Goal: Navigation & Orientation: Find specific page/section

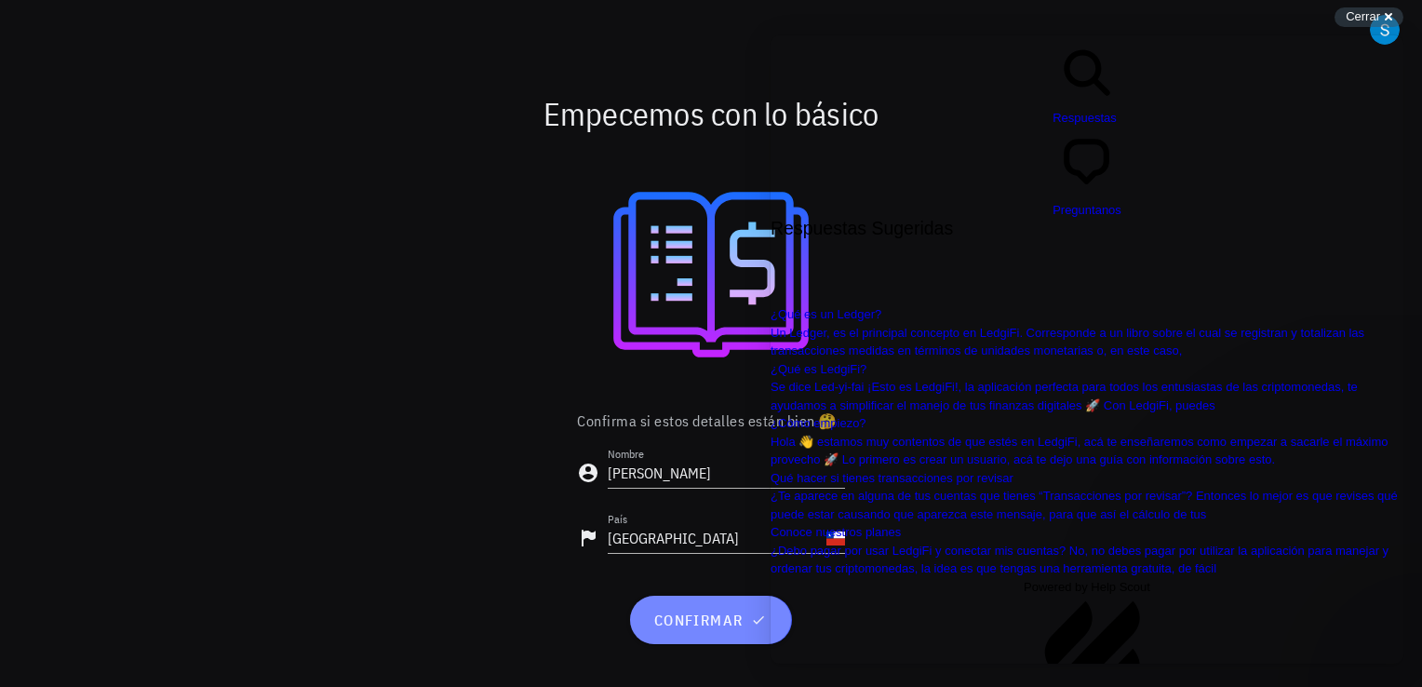
click at [698, 623] on span "confirmar" at bounding box center [710, 620] width 116 height 19
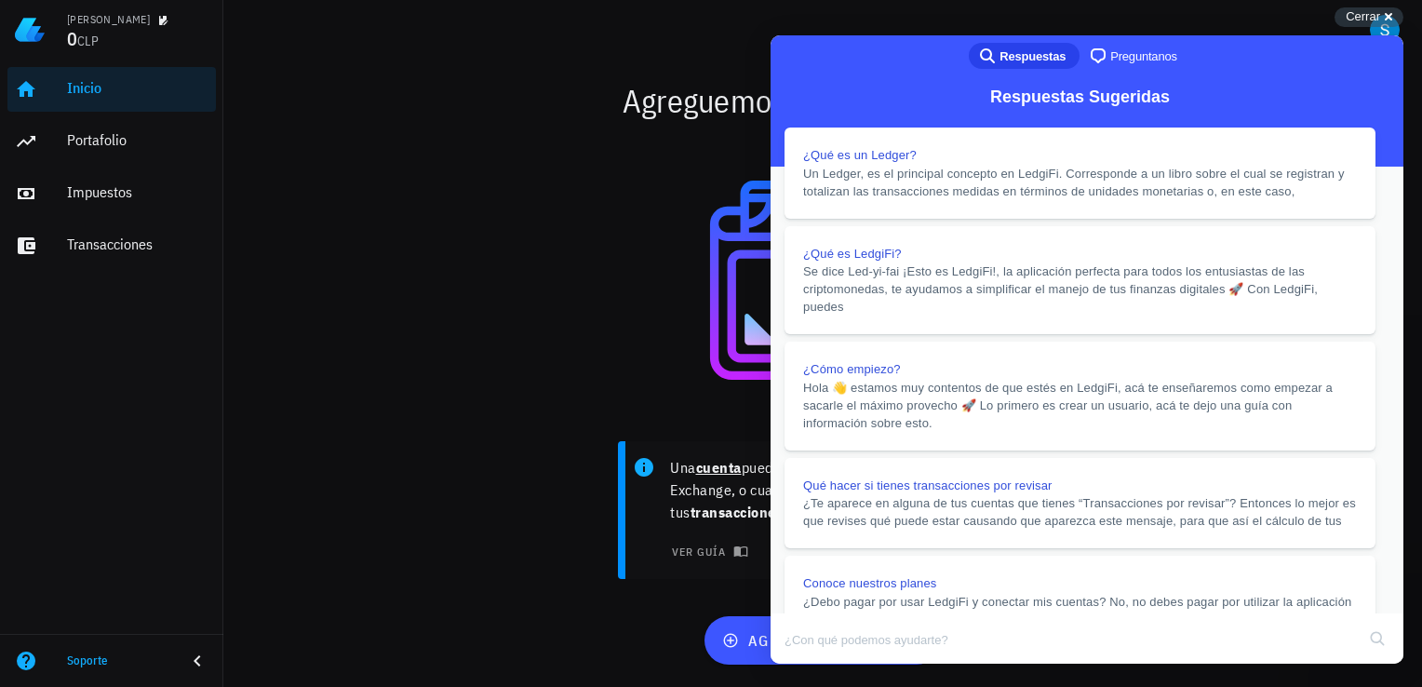
click at [805, 665] on button "Close" at bounding box center [789, 677] width 34 height 24
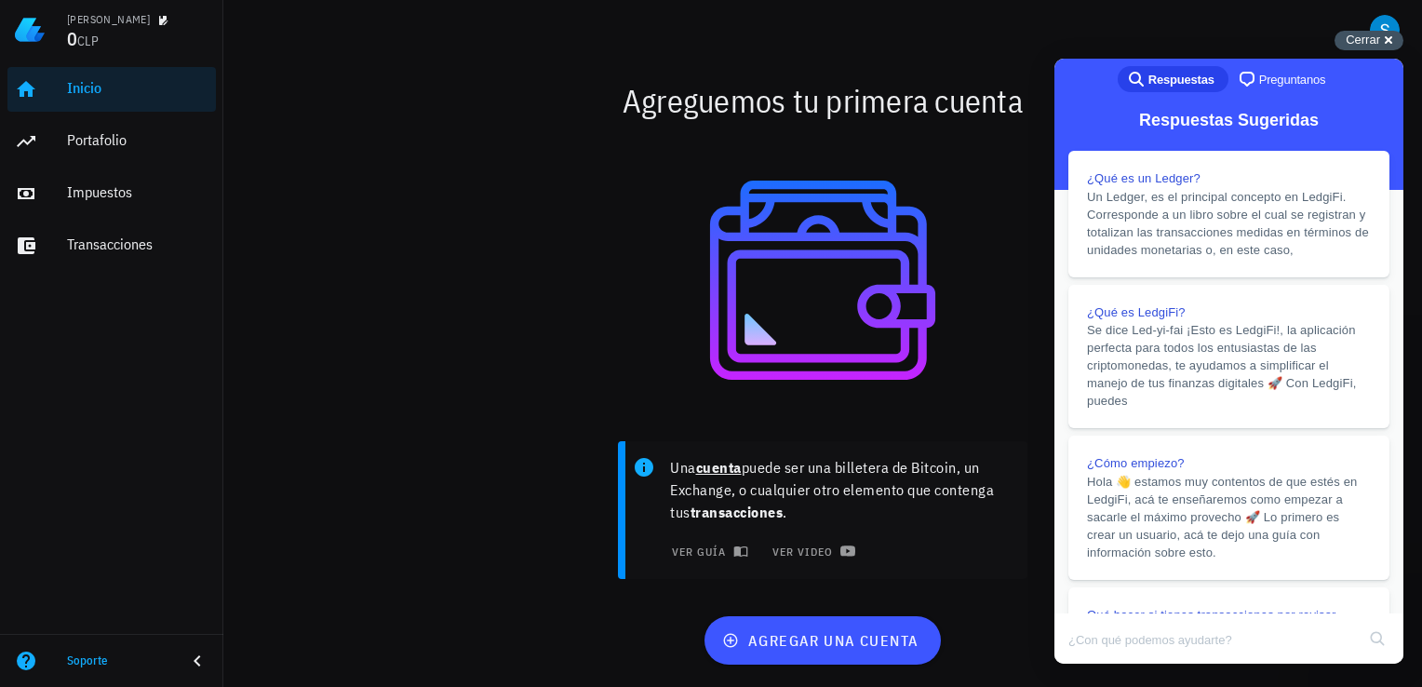
click at [1378, 43] on span "Cerrar" at bounding box center [1363, 40] width 34 height 14
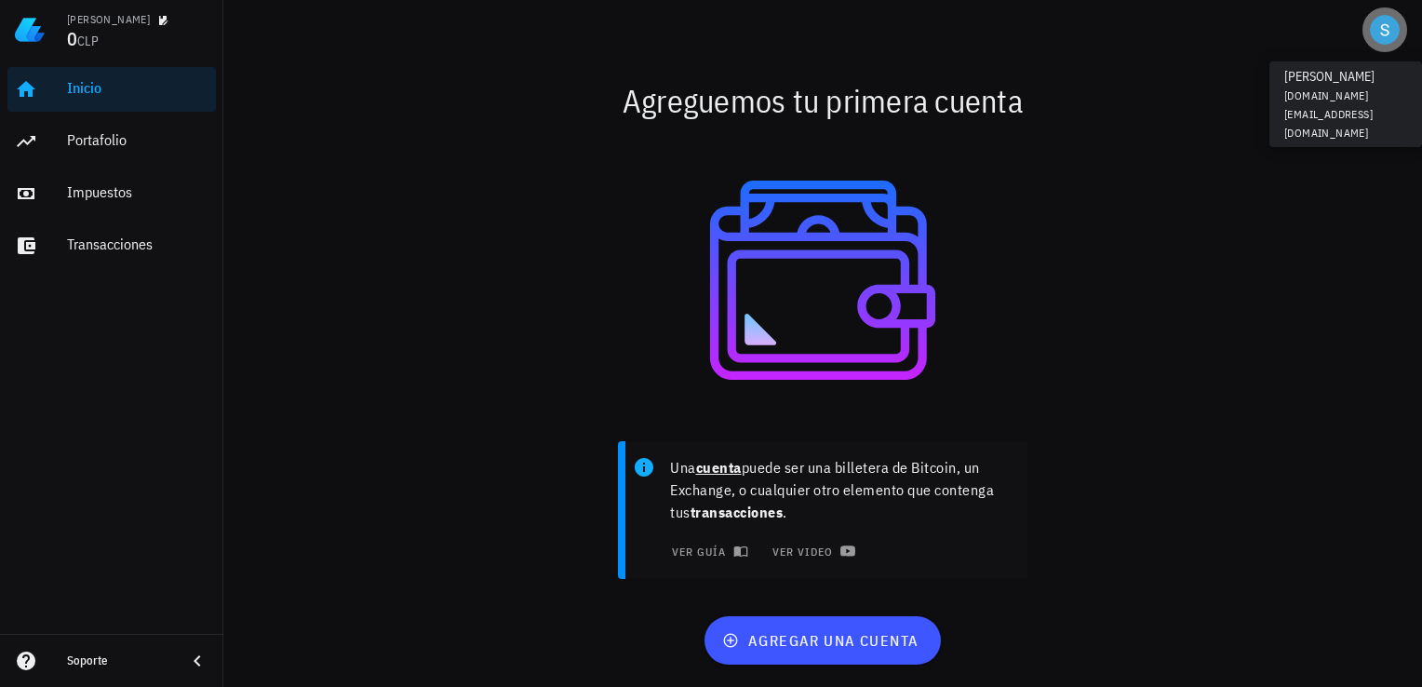
click at [1381, 45] on button "button" at bounding box center [1385, 29] width 45 height 45
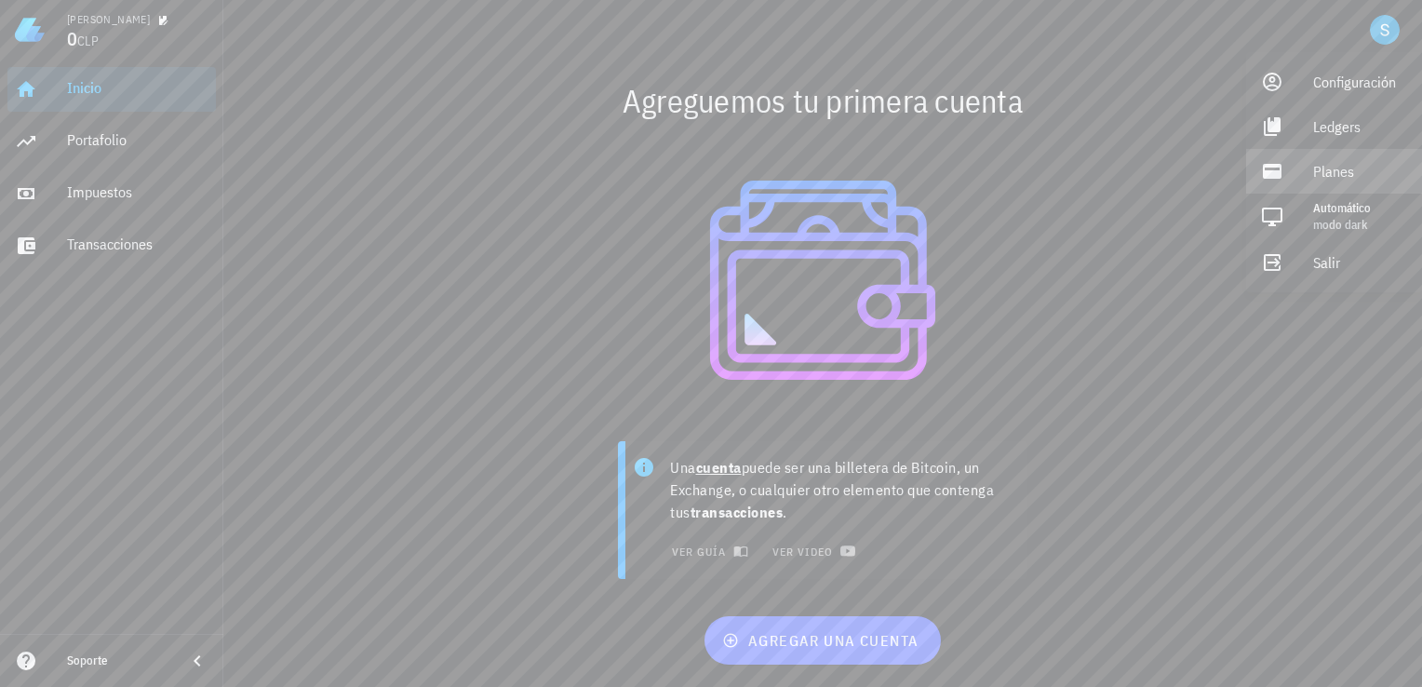
click at [1360, 175] on div "Planes" at bounding box center [1360, 171] width 94 height 37
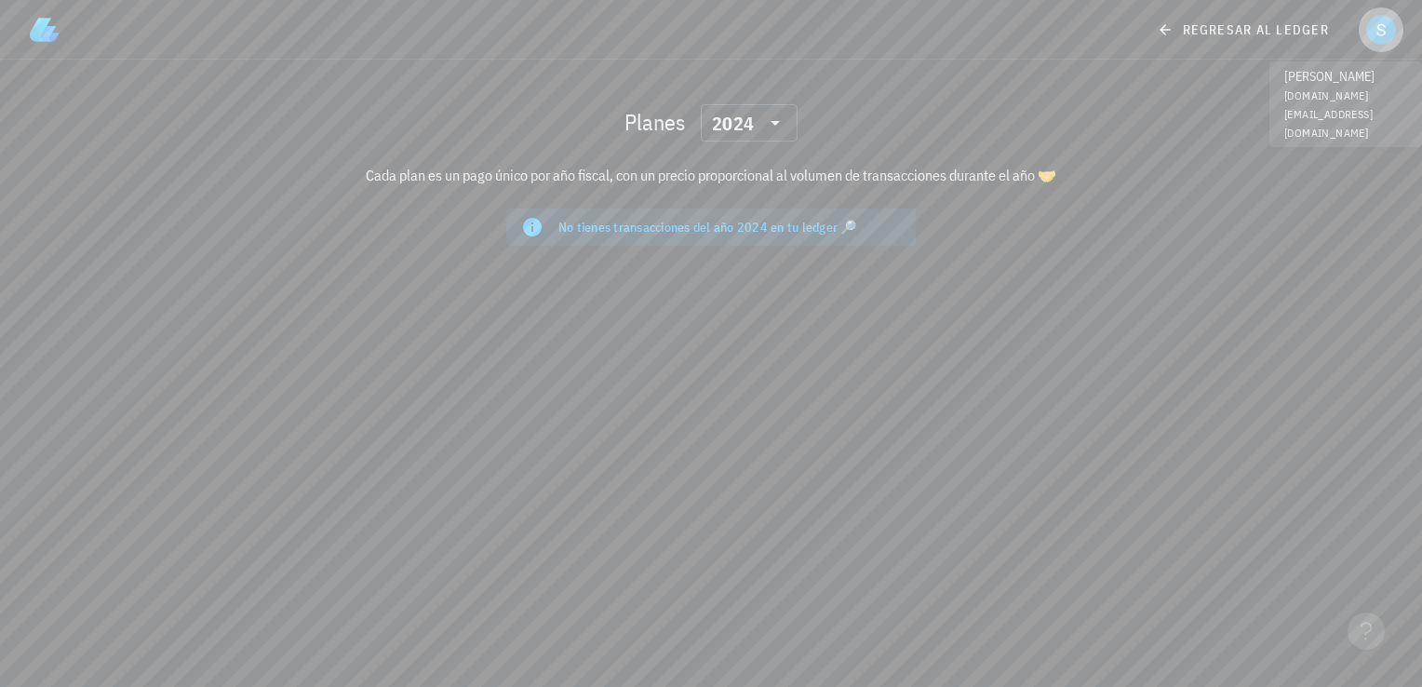
click at [1385, 37] on div "avatar" at bounding box center [1381, 30] width 30 height 30
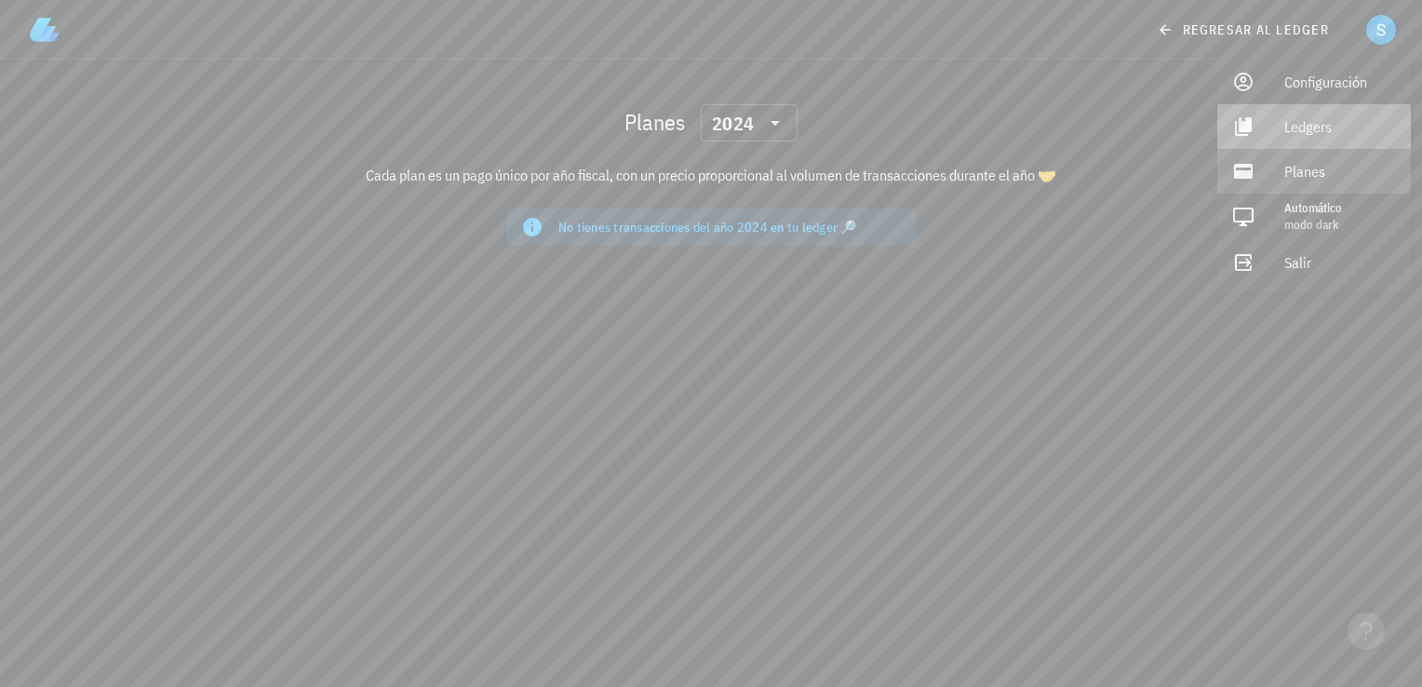
click at [1327, 128] on div "Ledgers" at bounding box center [1341, 126] width 112 height 37
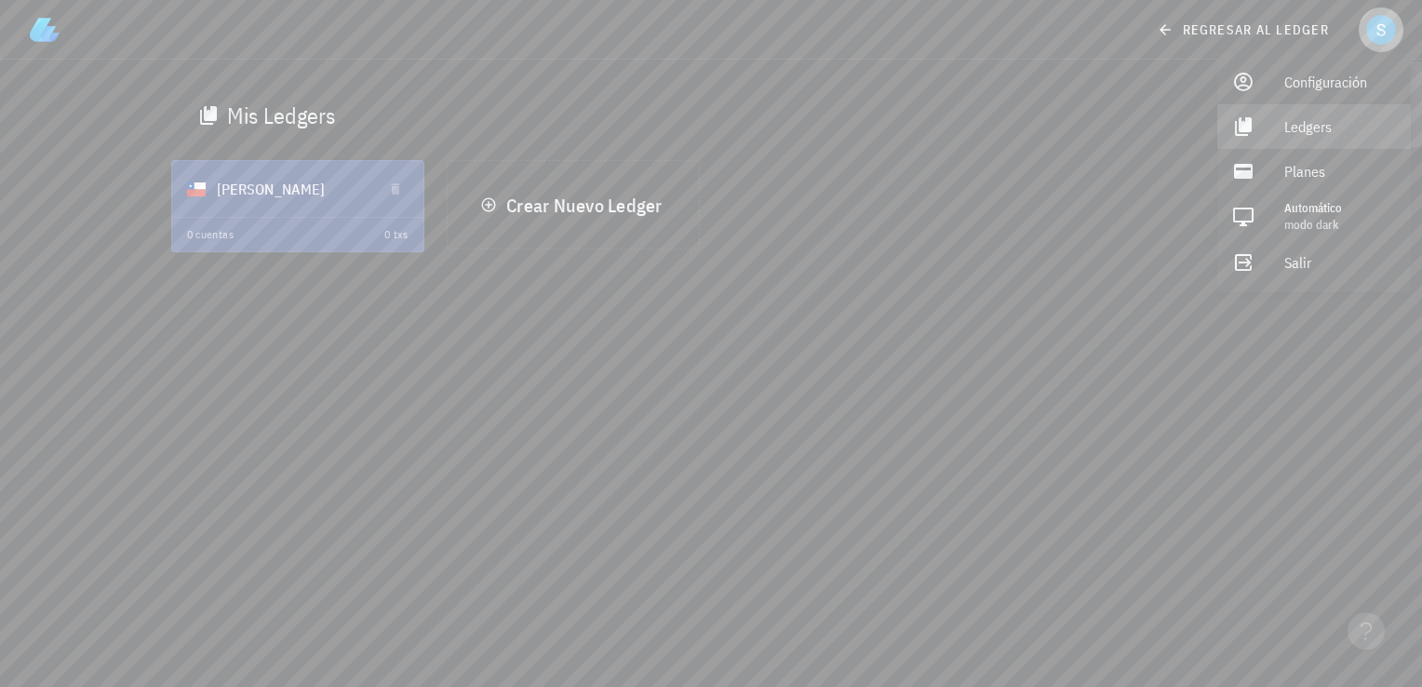
click at [1378, 17] on div "avatar" at bounding box center [1381, 30] width 30 height 30
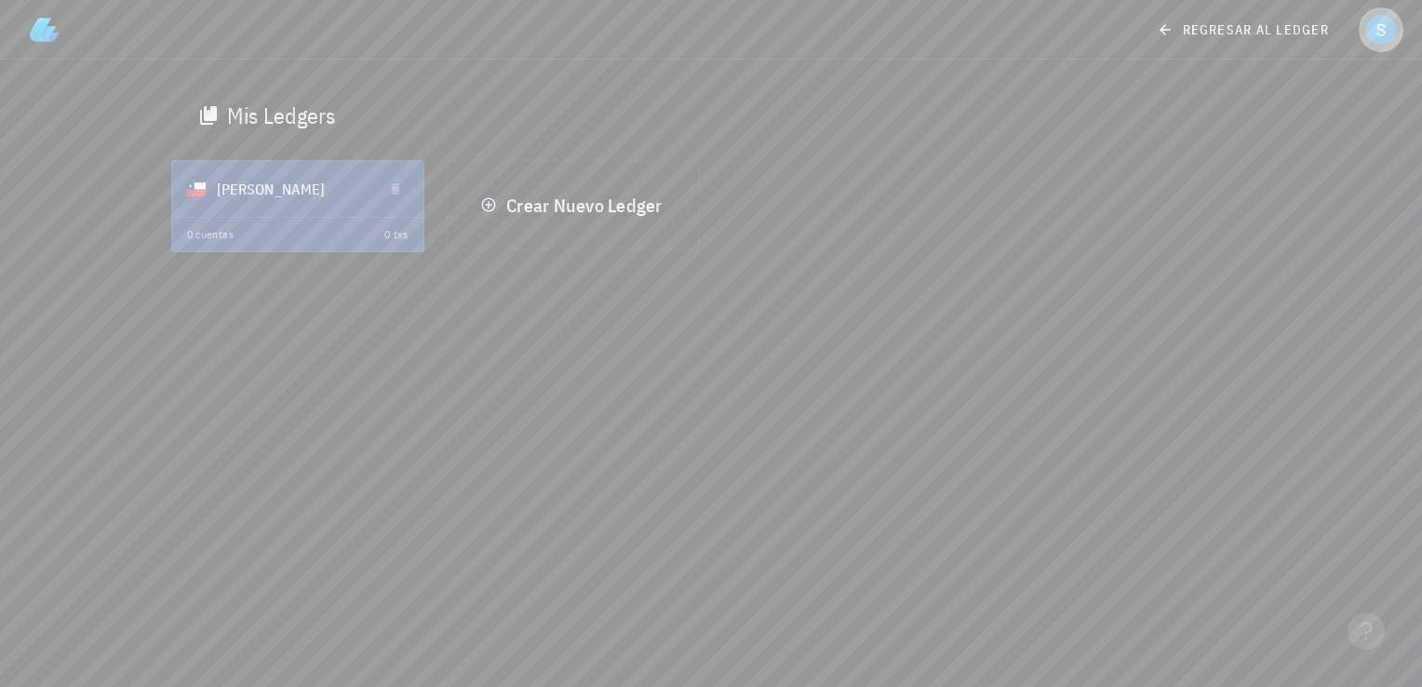
click at [1367, 22] on div "avatar" at bounding box center [1381, 30] width 30 height 30
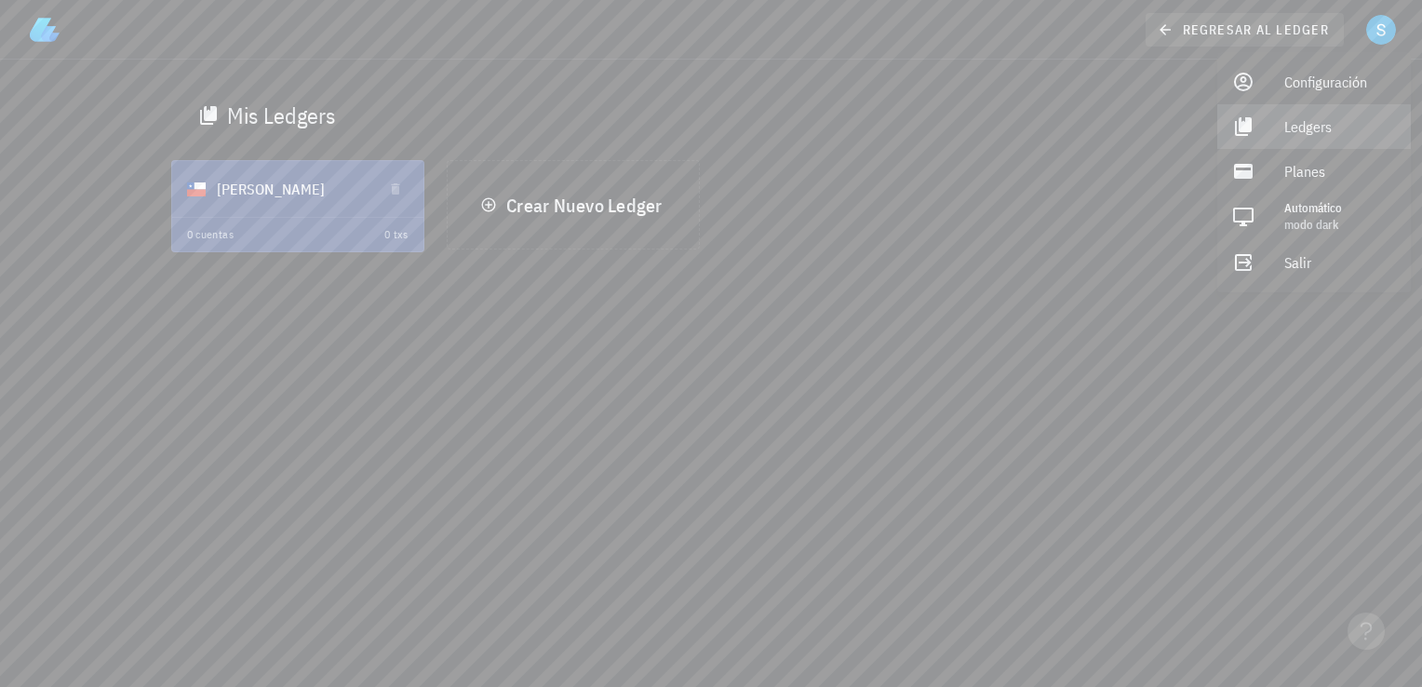
drag, startPoint x: 1165, startPoint y: 11, endPoint x: 1163, endPoint y: 32, distance: 20.6
click at [1163, 32] on div "regresar al ledger" at bounding box center [711, 30] width 1392 height 60
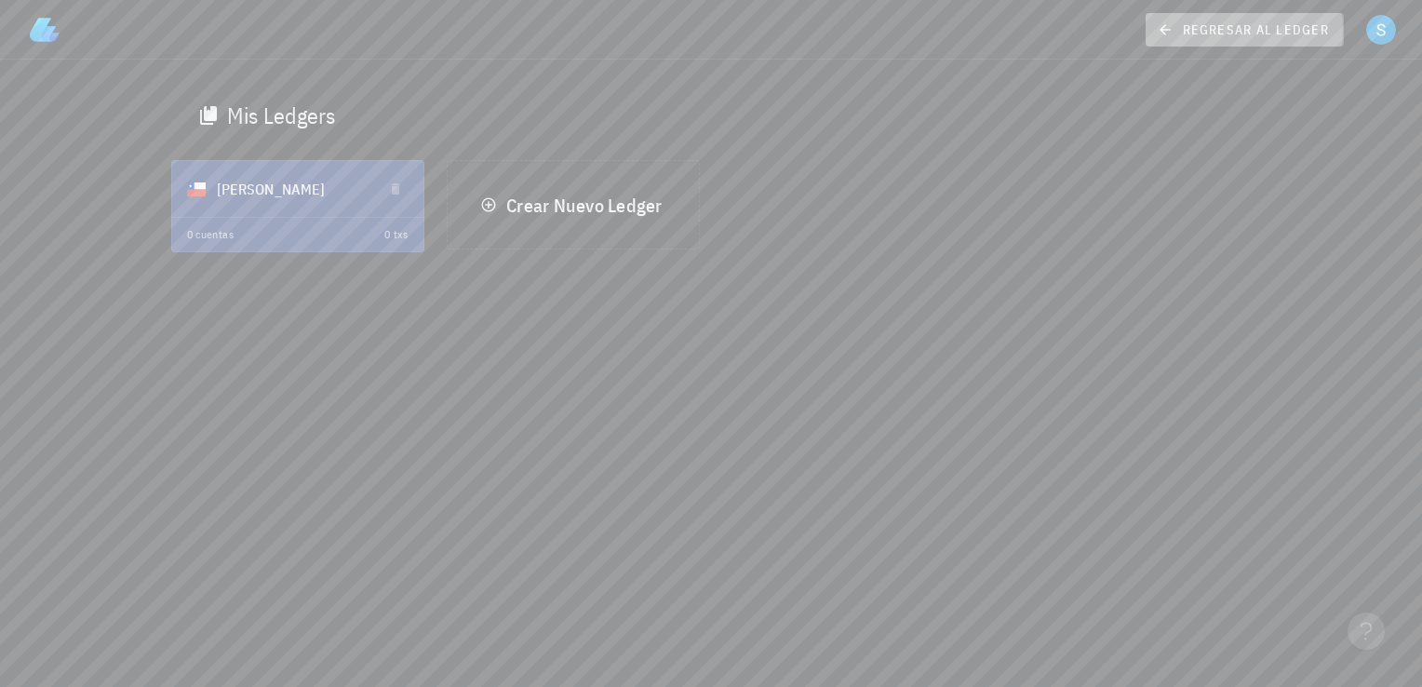
click at [1163, 32] on icon at bounding box center [1165, 30] width 17 height 22
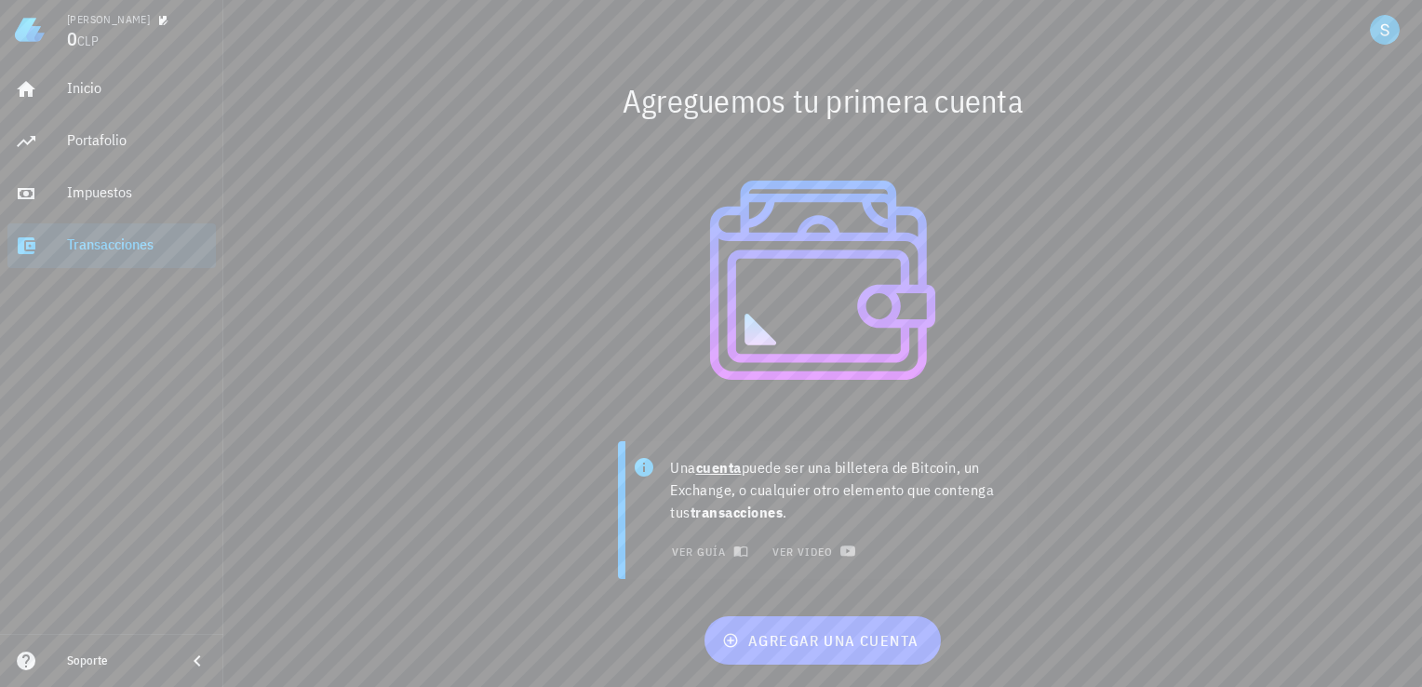
click at [20, 29] on img at bounding box center [30, 30] width 30 height 30
click at [71, 164] on div "Inicio Portafolio Impuestos Transacciones" at bounding box center [111, 168] width 208 height 216
click at [90, 155] on div "Portafolio" at bounding box center [137, 141] width 141 height 42
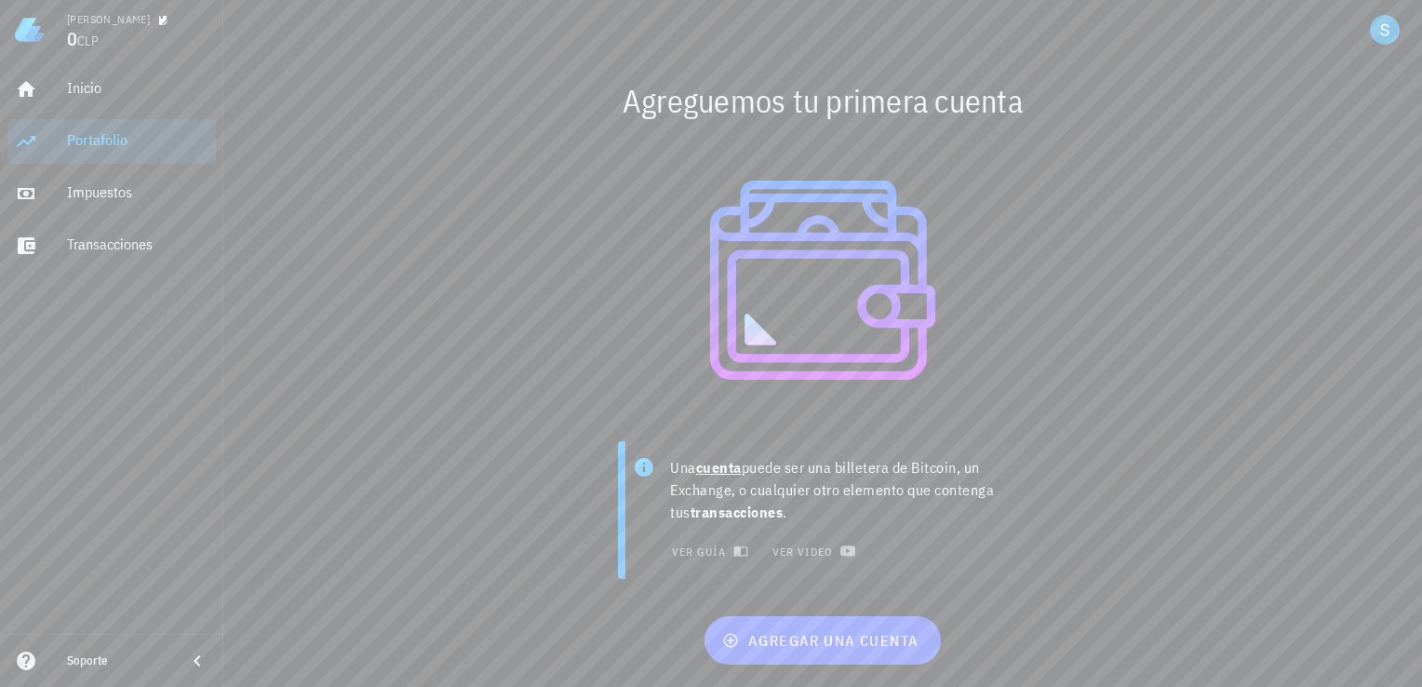
click at [90, 155] on div "Portafolio" at bounding box center [137, 141] width 141 height 42
click at [120, 93] on div "Inicio" at bounding box center [137, 88] width 141 height 18
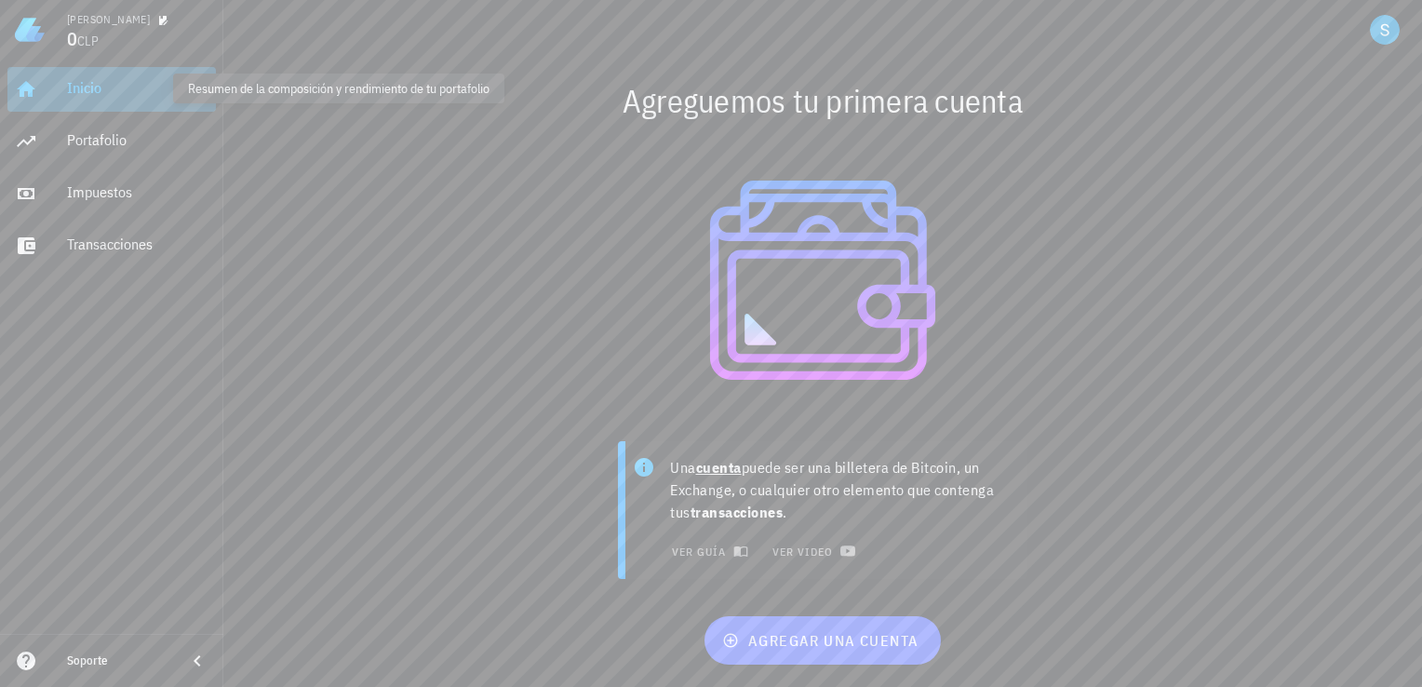
click at [120, 93] on div "Inicio" at bounding box center [137, 88] width 141 height 18
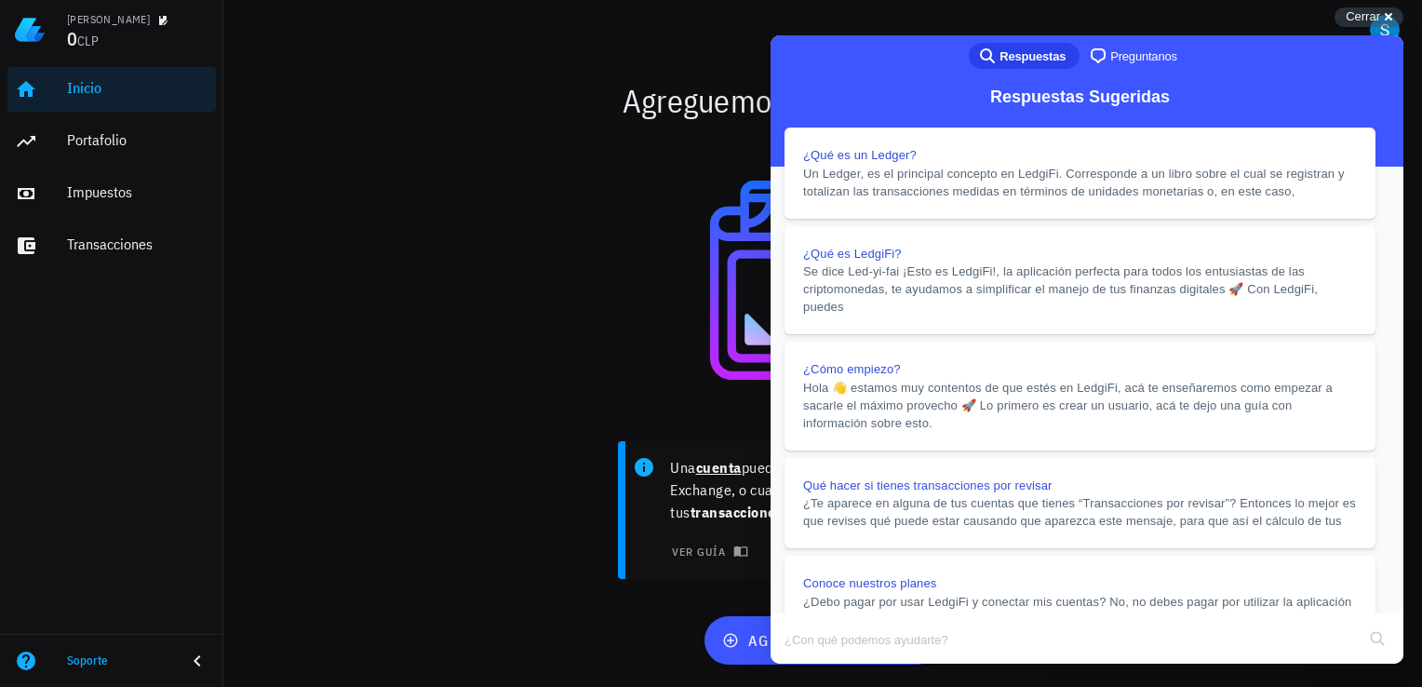
scroll to position [1691, 0]
click at [805, 665] on button "Close" at bounding box center [789, 677] width 34 height 24
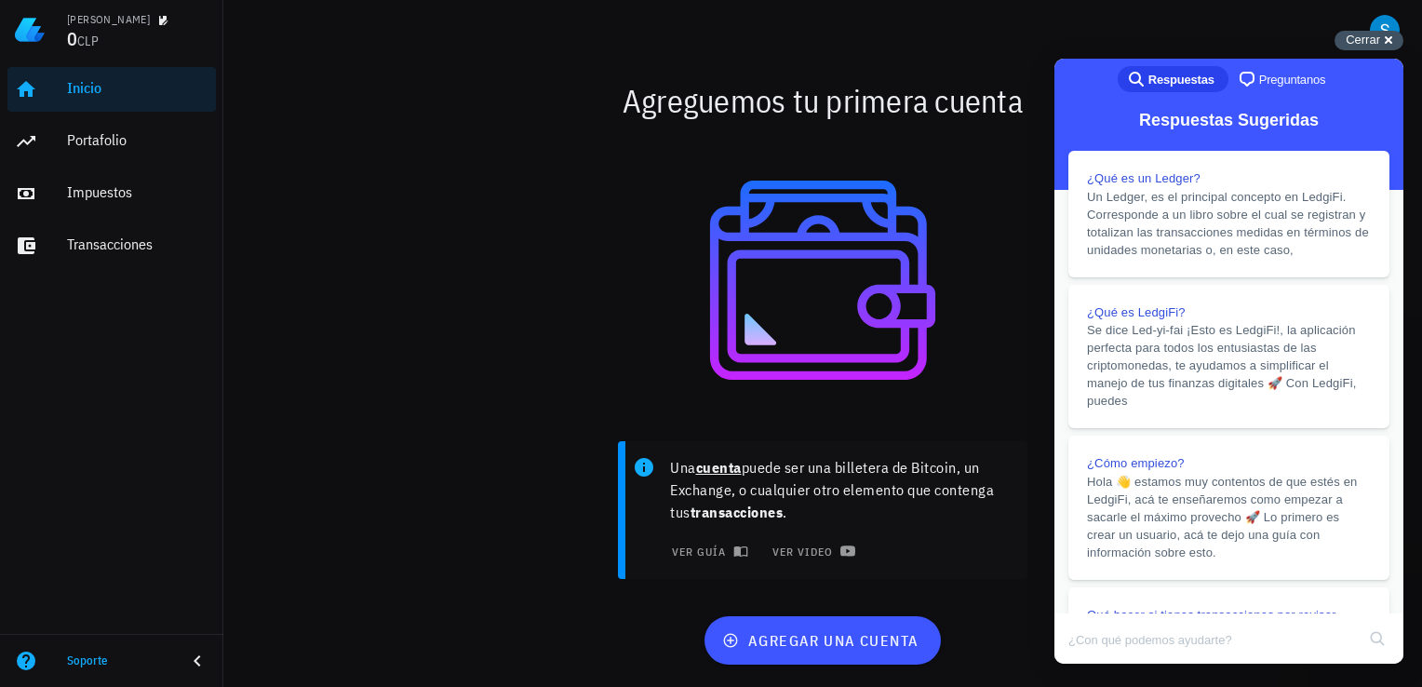
click at [1377, 39] on span "Cerrar" at bounding box center [1363, 40] width 34 height 14
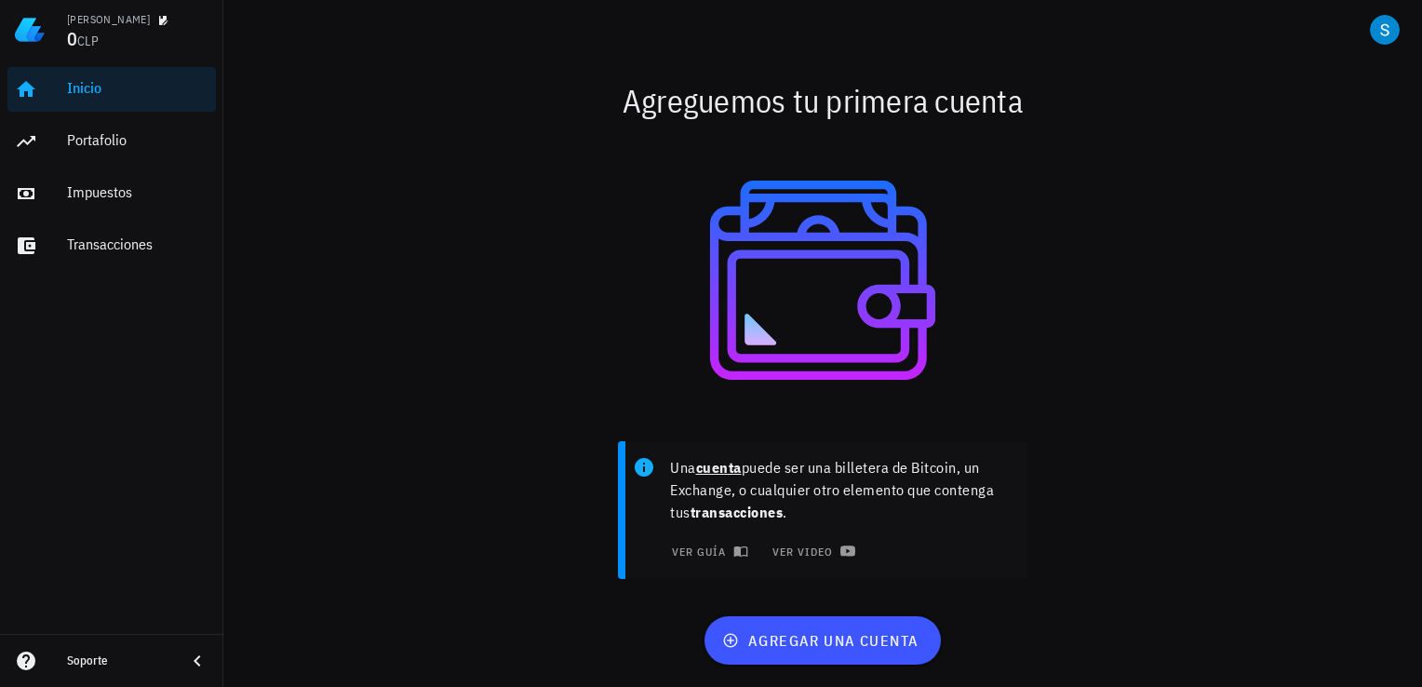
click at [26, 20] on img at bounding box center [30, 30] width 30 height 30
click at [49, 78] on link "Inicio" at bounding box center [111, 89] width 208 height 45
click at [52, 142] on link "Portafolio" at bounding box center [111, 141] width 208 height 45
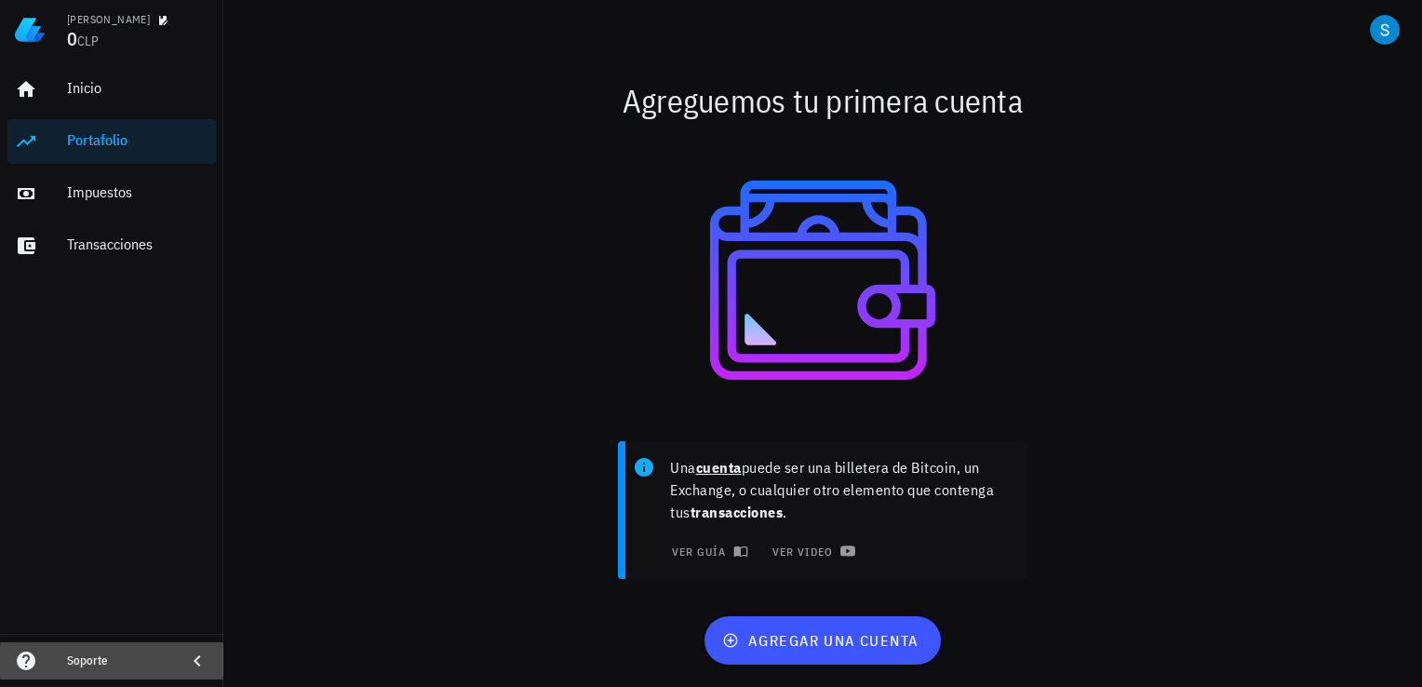
click at [193, 661] on icon at bounding box center [197, 661] width 22 height 22
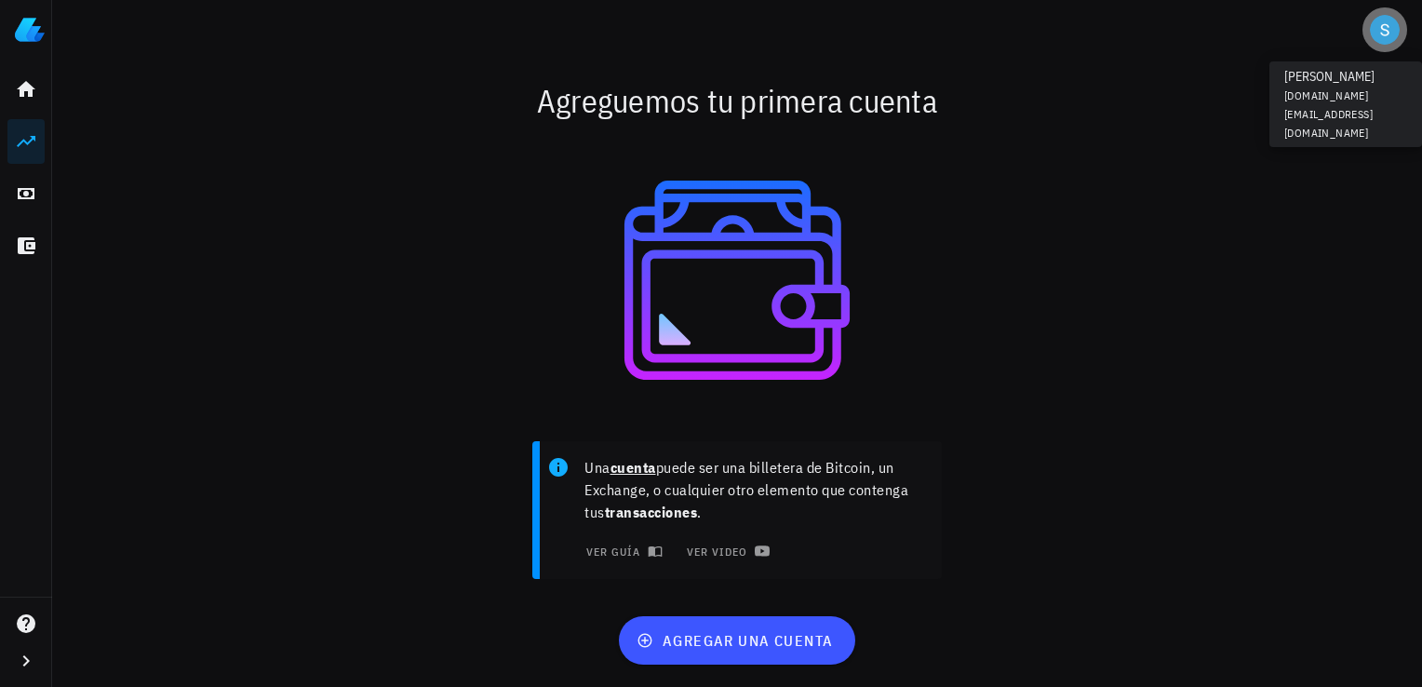
click at [1392, 41] on div "avatar" at bounding box center [1385, 30] width 30 height 30
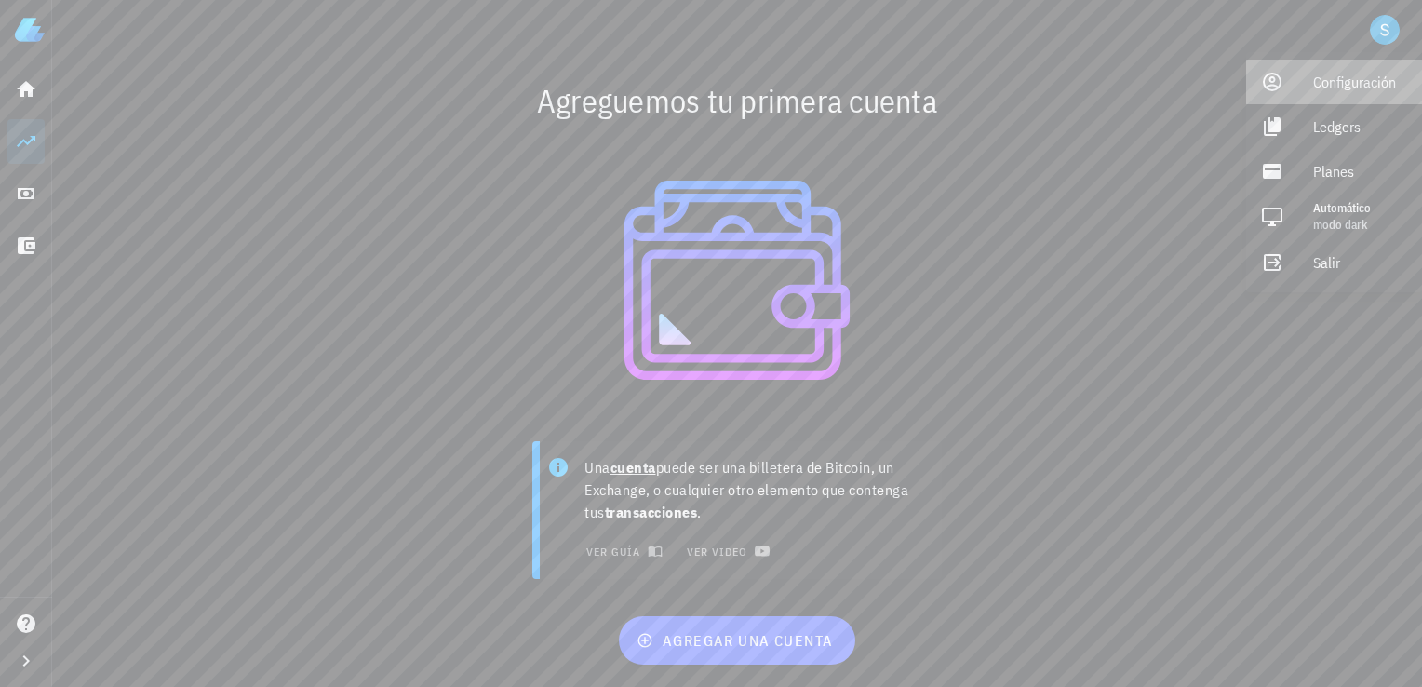
click at [1379, 84] on div "Configuración" at bounding box center [1360, 81] width 94 height 37
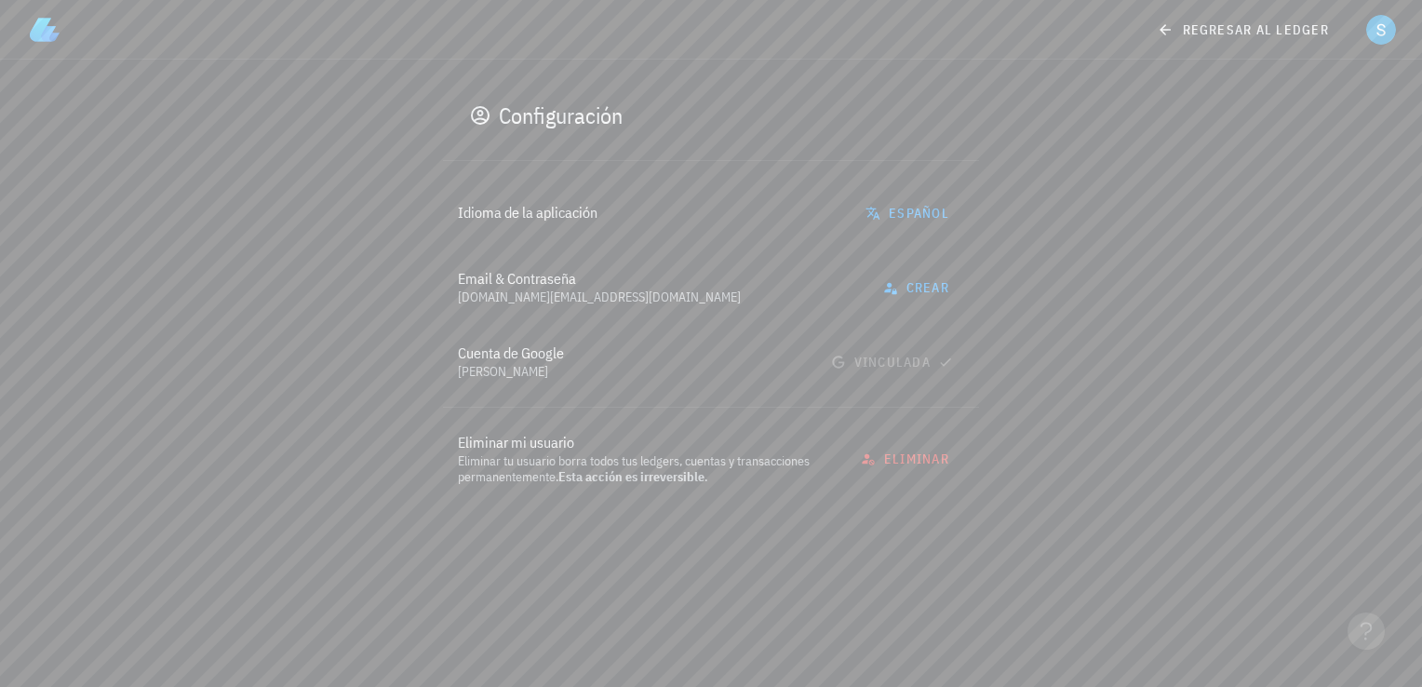
click at [41, 20] on img at bounding box center [45, 30] width 30 height 30
click at [1160, 20] on icon at bounding box center [1165, 30] width 17 height 22
